Goal: Find contact information: Find contact information

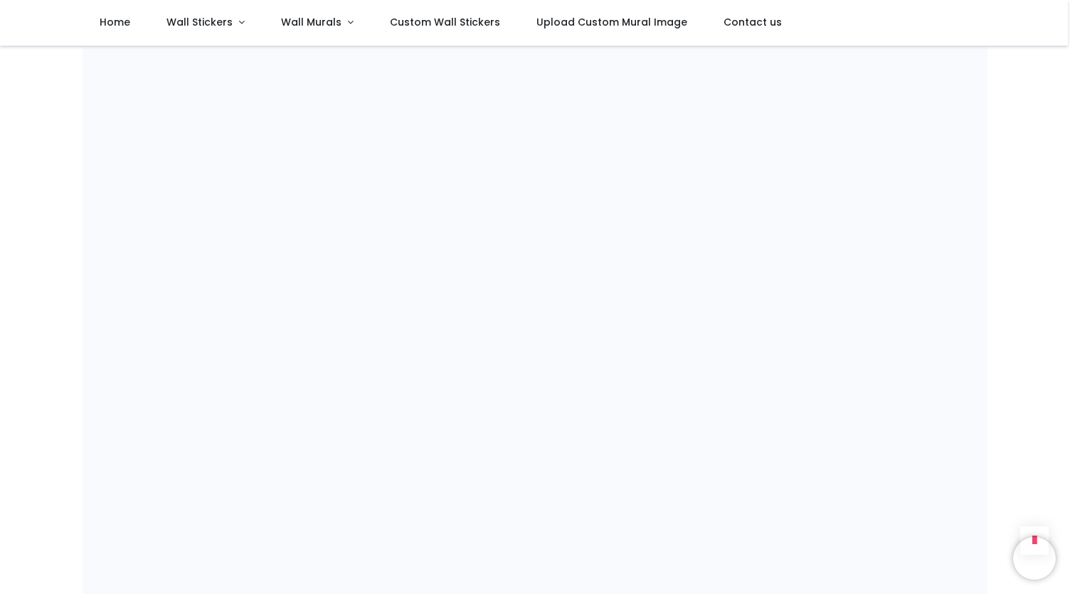
scroll to position [976, 0]
click at [756, 23] on span "Contact us" at bounding box center [753, 22] width 58 height 14
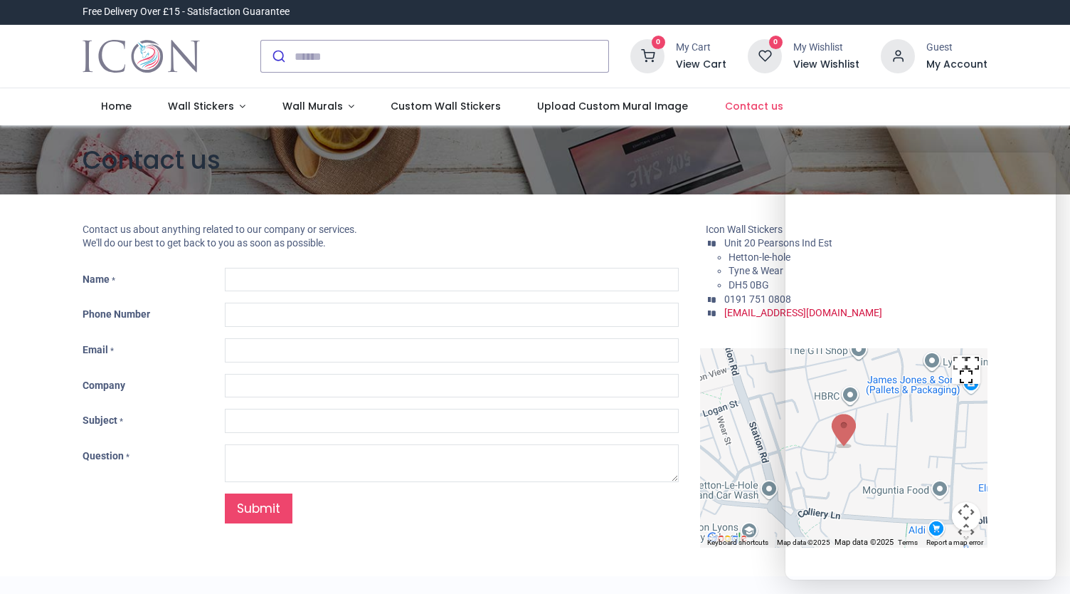
type input "***"
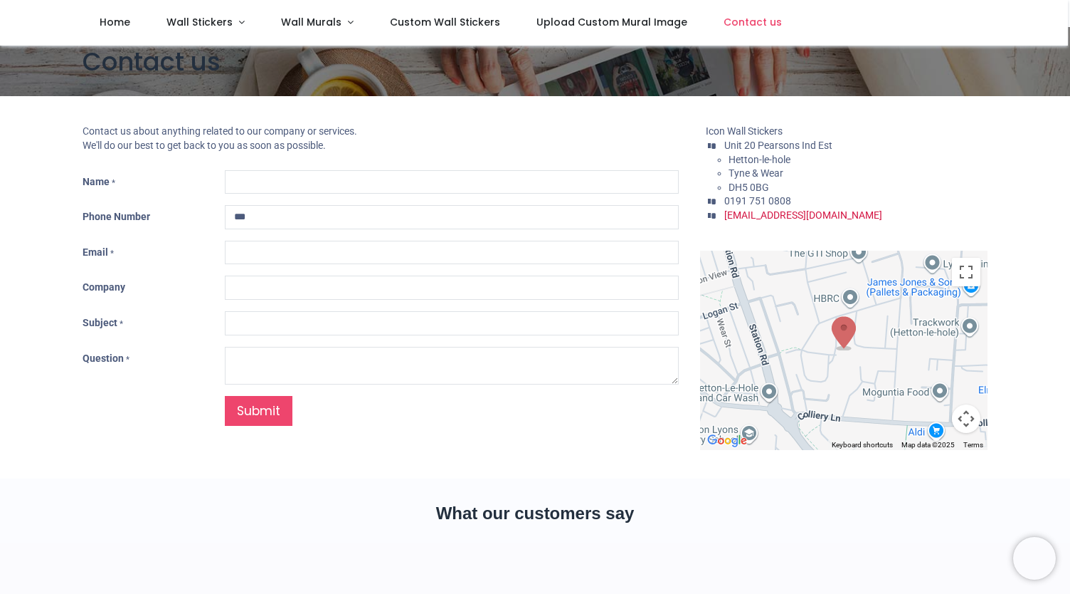
scroll to position [1, 0]
